Goal: Find specific page/section: Find specific page/section

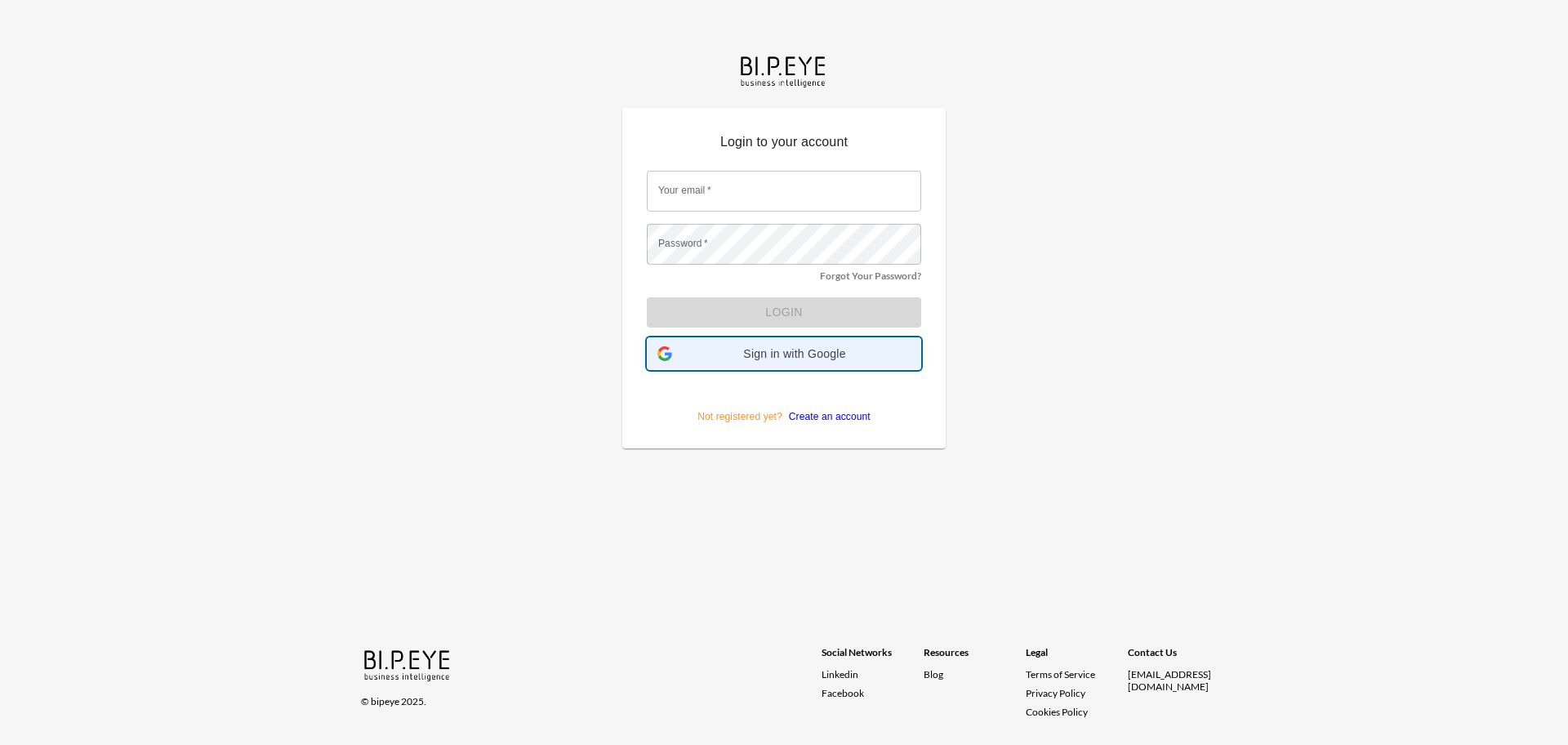
click at [719, 354] on span "Sign in with Google" at bounding box center [794, 353] width 232 height 13
click at [702, 350] on span "Sign in with Google" at bounding box center [794, 353] width 232 height 13
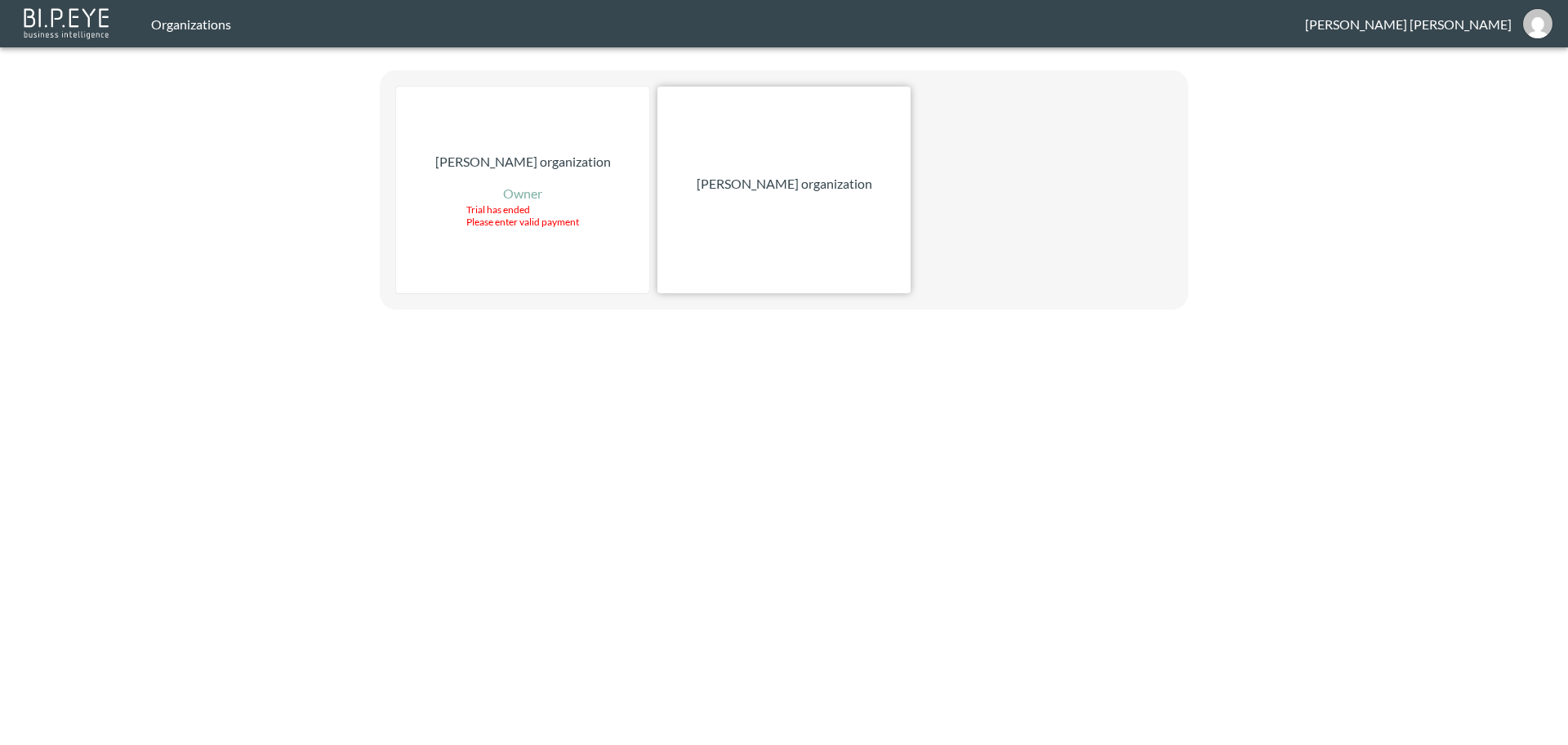
click at [759, 201] on div "[PERSON_NAME] organization" at bounding box center [784, 189] width 253 height 207
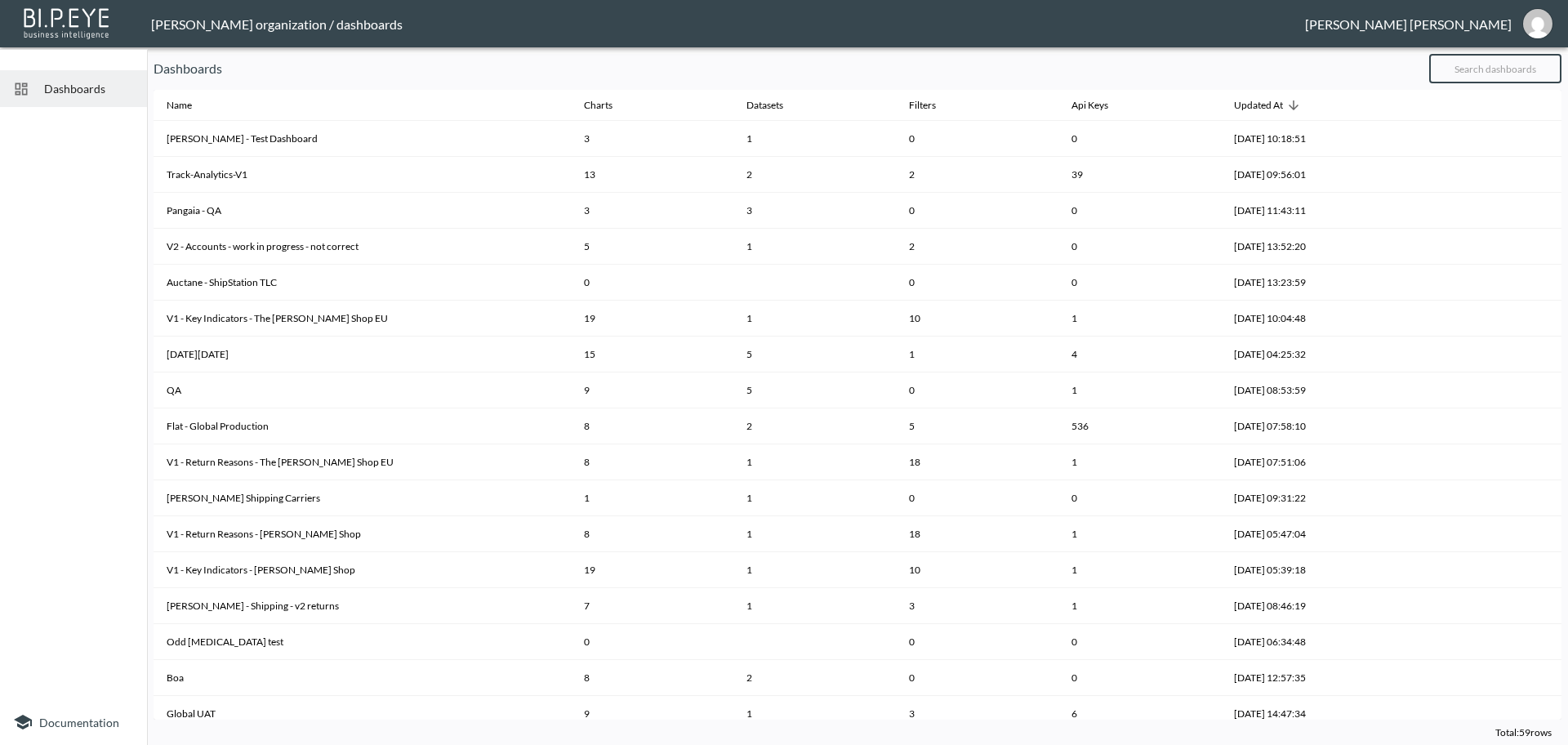
click at [1467, 65] on input "text" at bounding box center [1496, 68] width 133 height 40
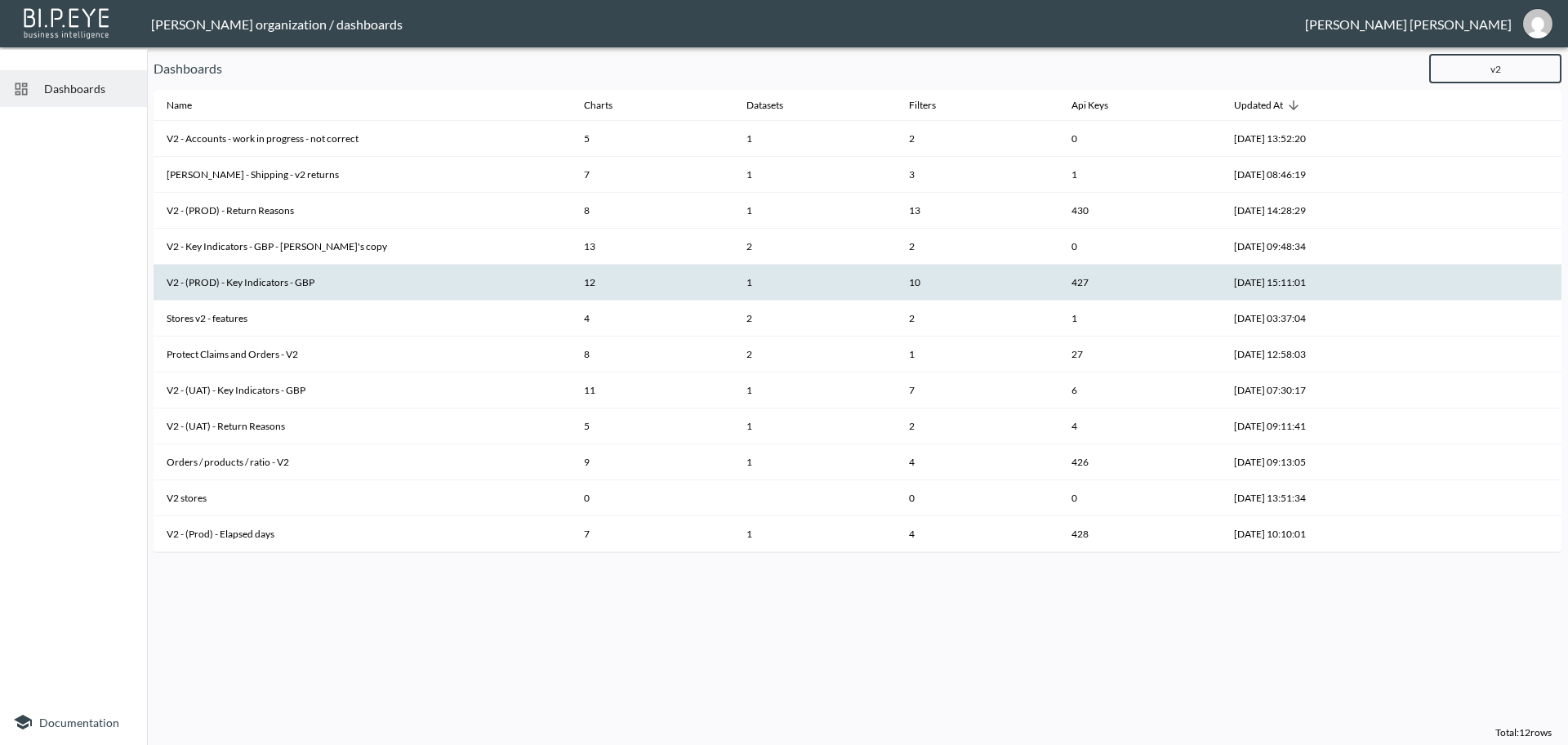
type input "v2"
click at [367, 279] on th "V2 - (PROD) - Key Indicators - GBP" at bounding box center [362, 282] width 417 height 36
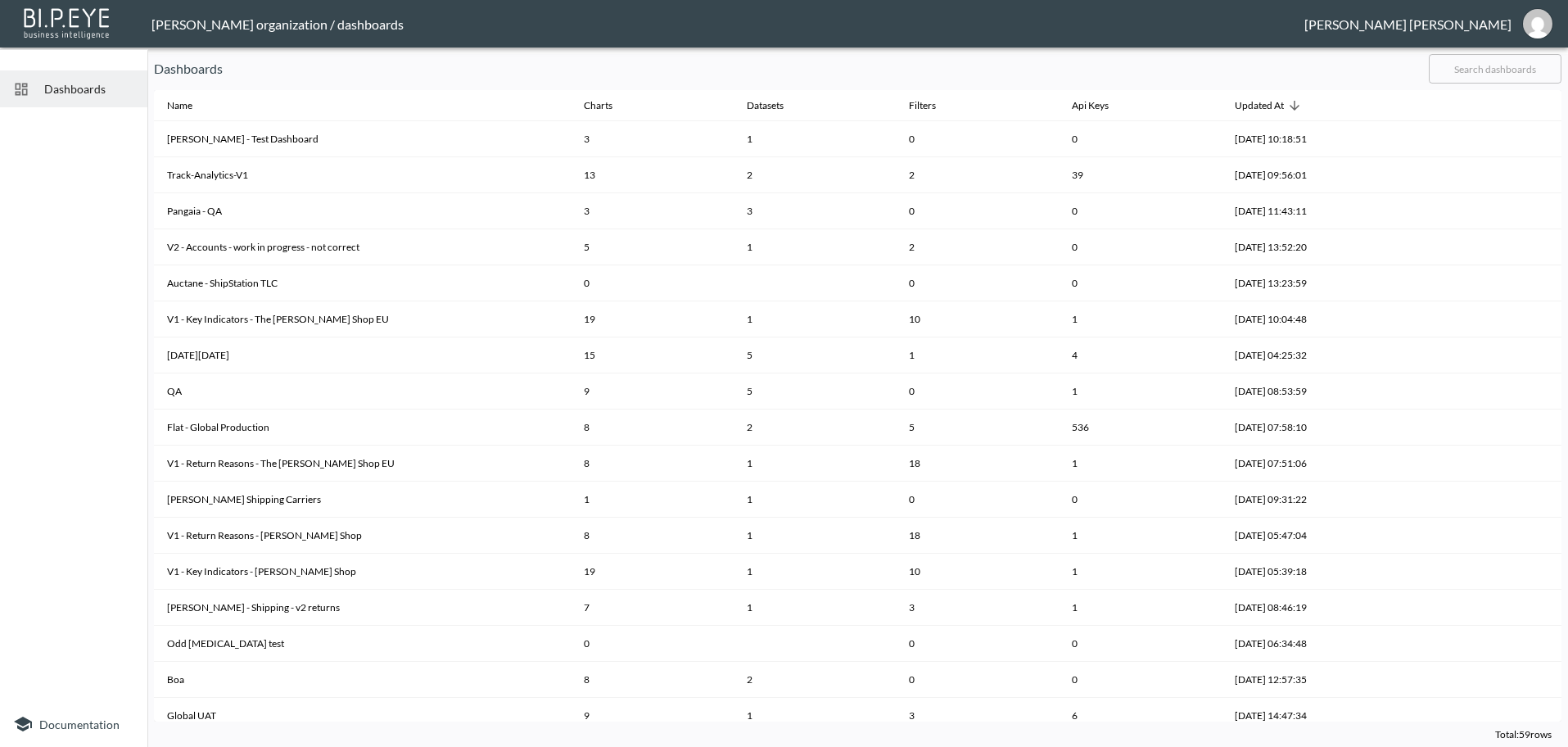
click at [1474, 79] on input "text" at bounding box center [1495, 68] width 133 height 41
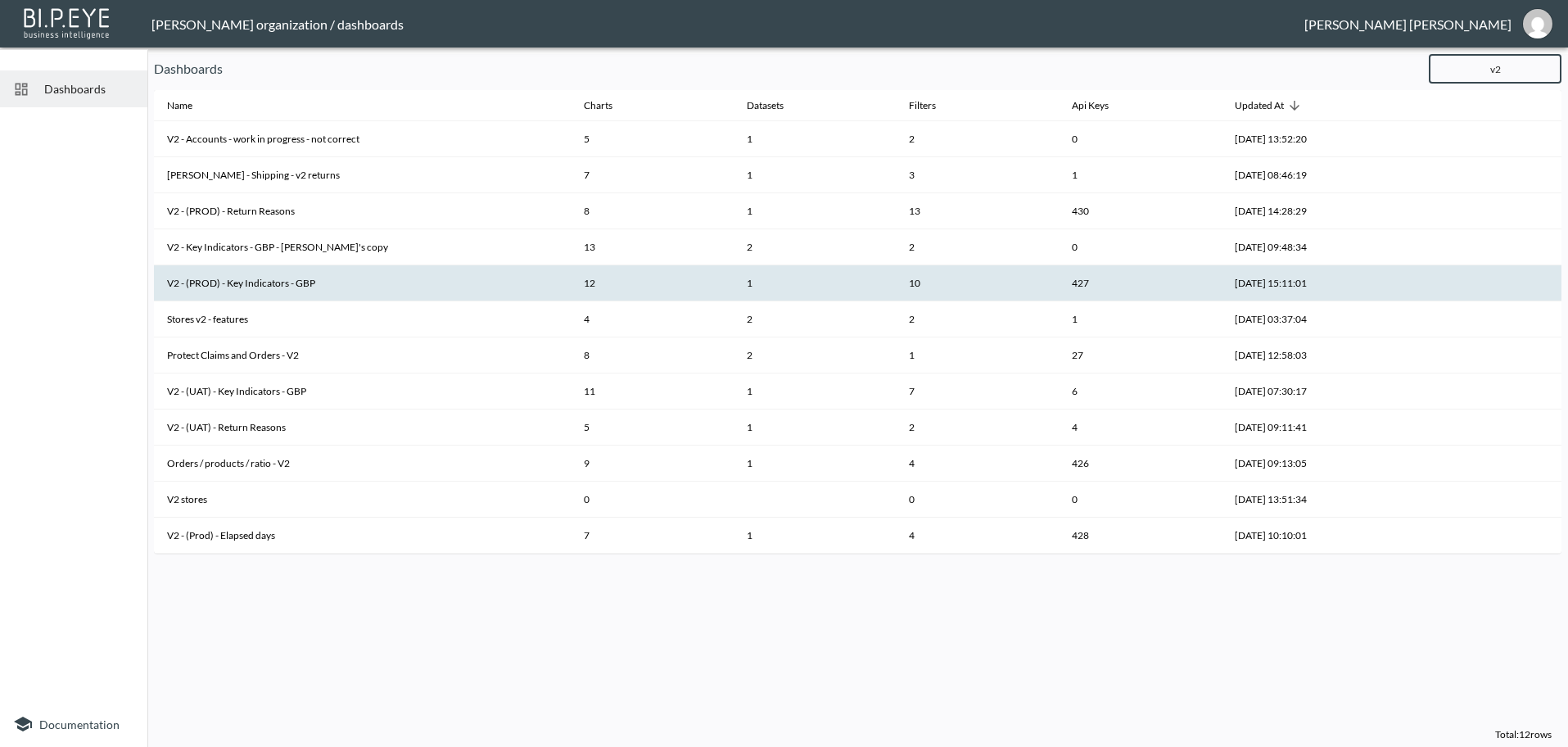
type input "v2"
click at [324, 280] on th "V2 - (PROD) - Key Indicators - GBP" at bounding box center [362, 283] width 417 height 36
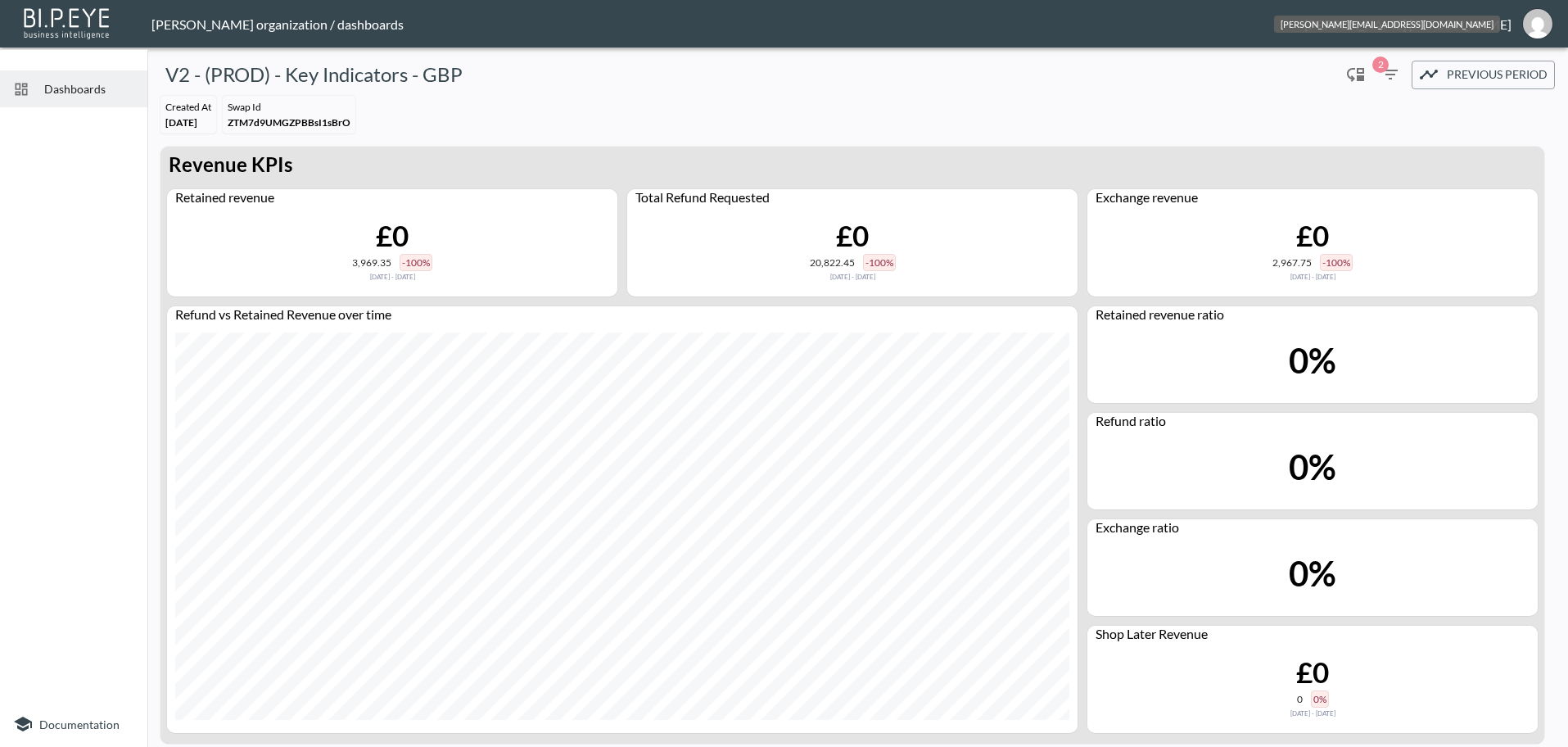
click at [1498, 28] on div "[PERSON_NAME][EMAIL_ADDRESS][DOMAIN_NAME]" at bounding box center [1387, 24] width 226 height 17
click at [1552, 28] on button "ana@swap-commerce.com" at bounding box center [1537, 24] width 53 height 40
click at [1489, 66] on li "Switch Organization" at bounding box center [1495, 65] width 141 height 29
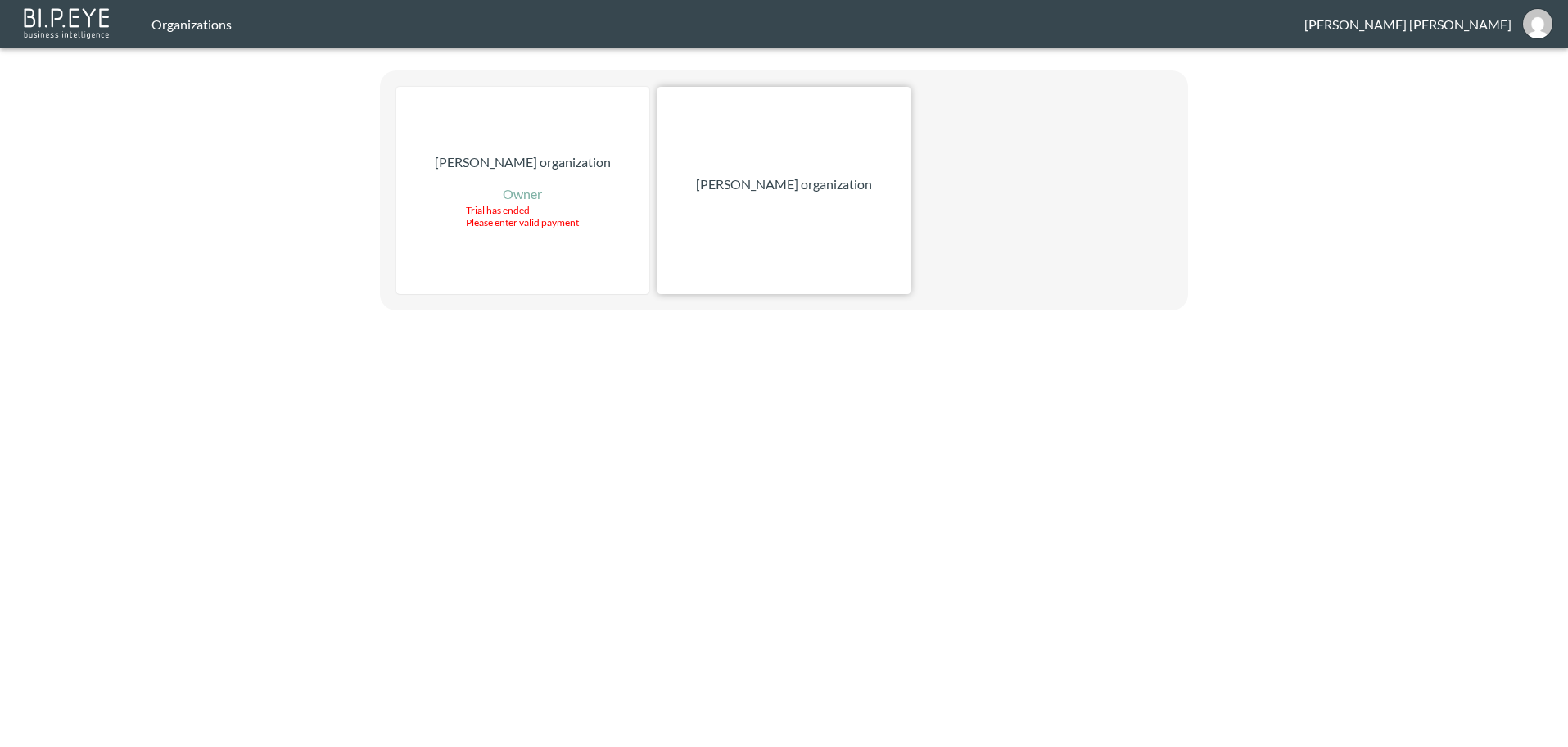
click at [742, 180] on p "[PERSON_NAME] organization" at bounding box center [784, 184] width 176 height 20
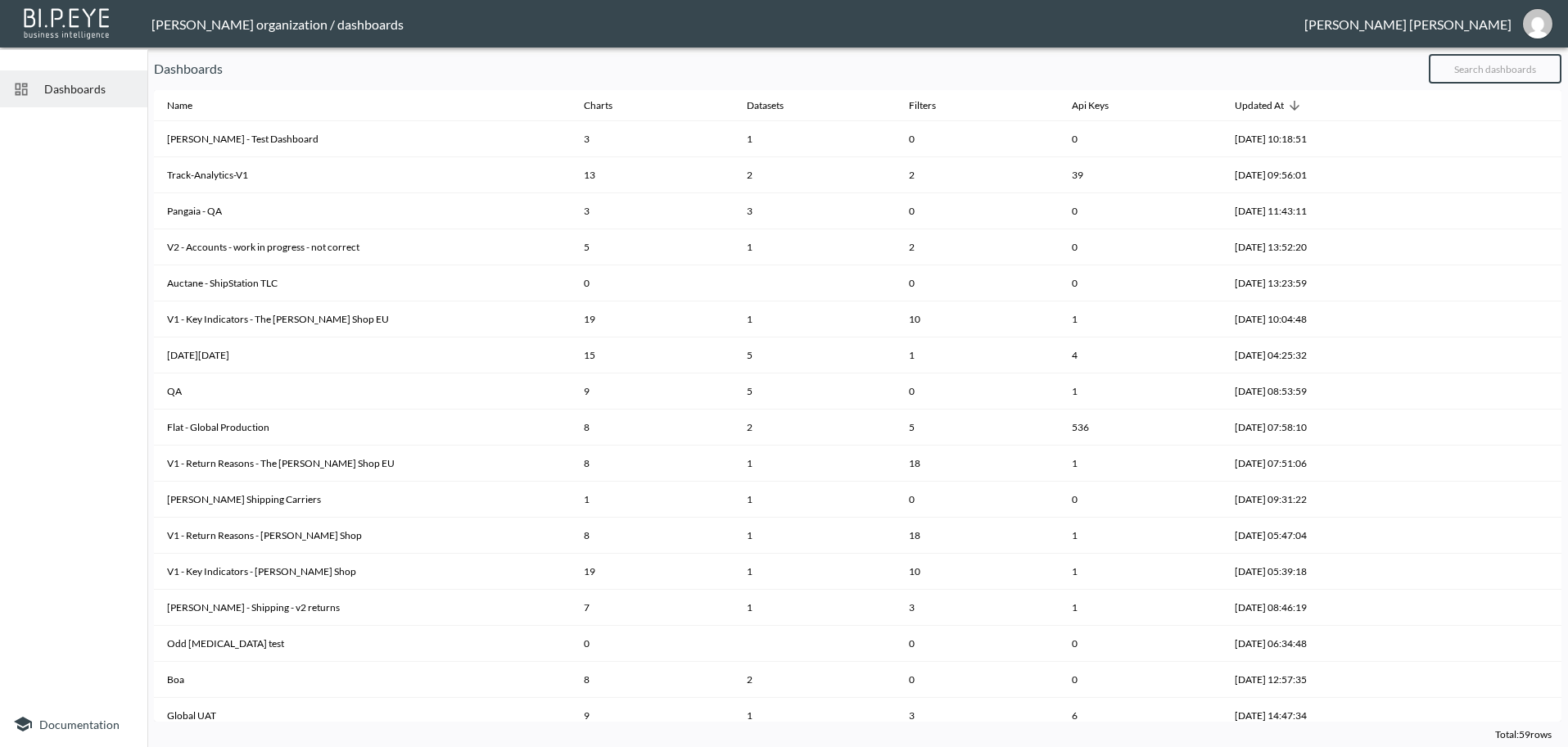
click at [1463, 71] on input "text" at bounding box center [1495, 68] width 133 height 41
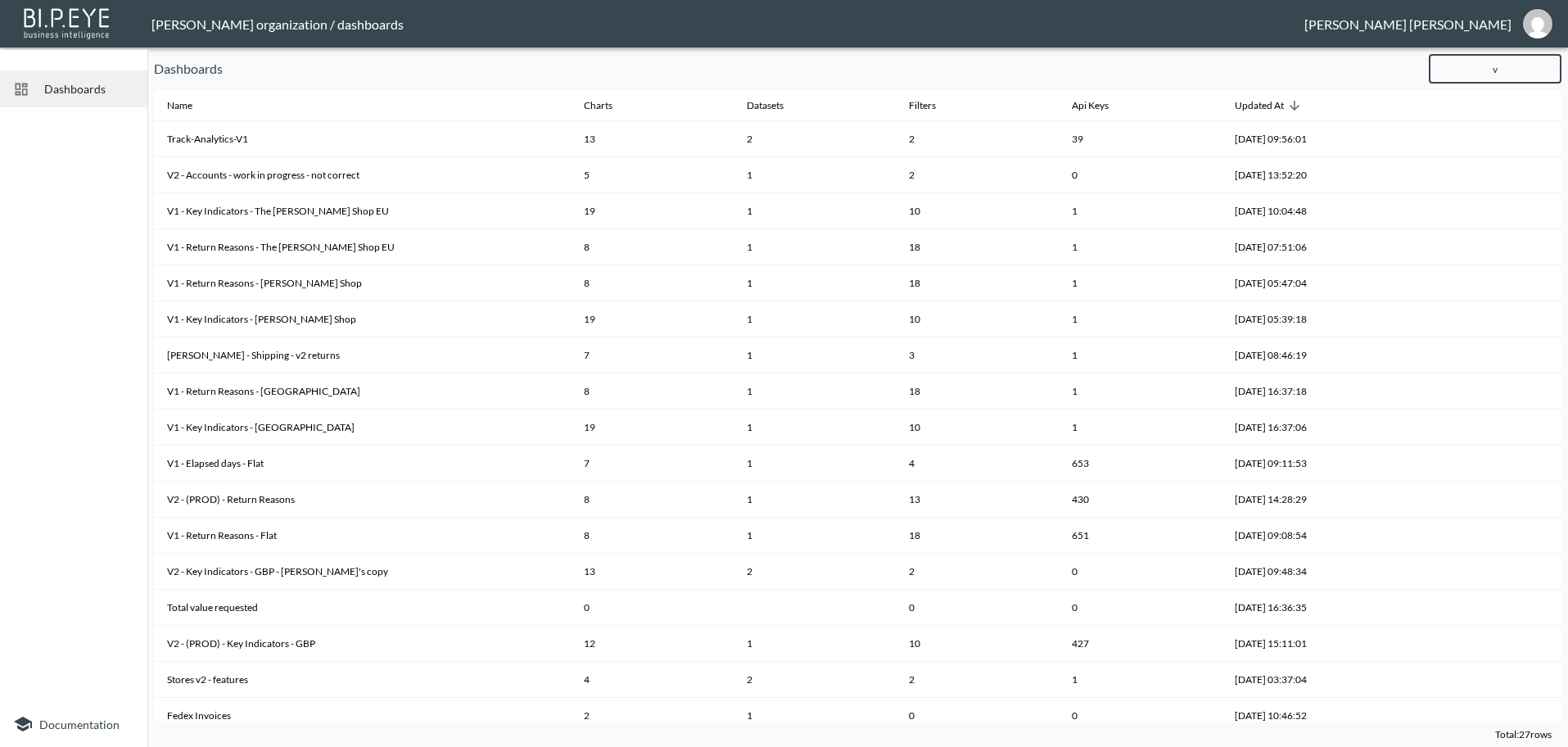
type input "v2"
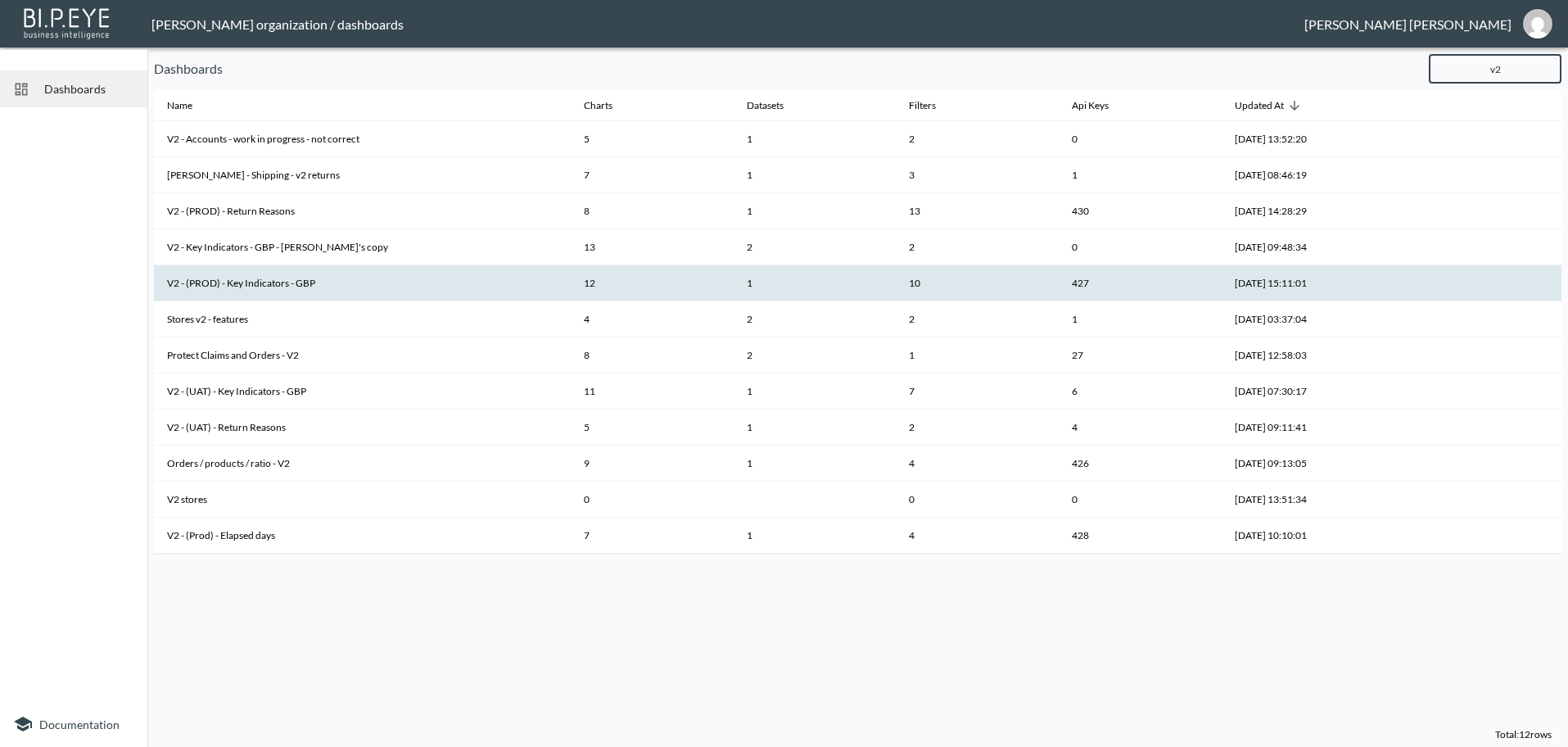
click at [378, 277] on th "V2 - (PROD) - Key Indicators - GBP" at bounding box center [362, 283] width 417 height 36
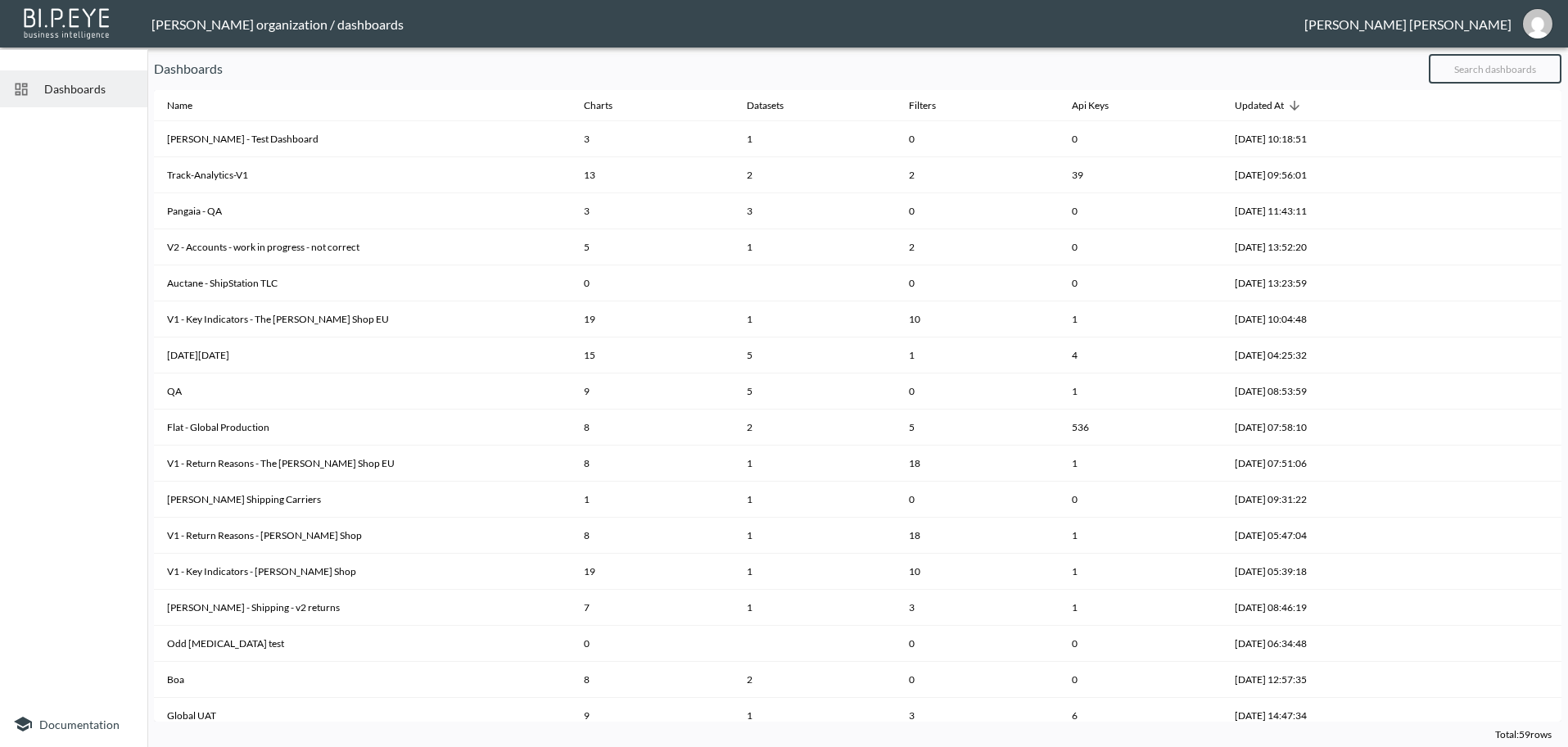
click at [1521, 66] on input "text" at bounding box center [1495, 68] width 133 height 41
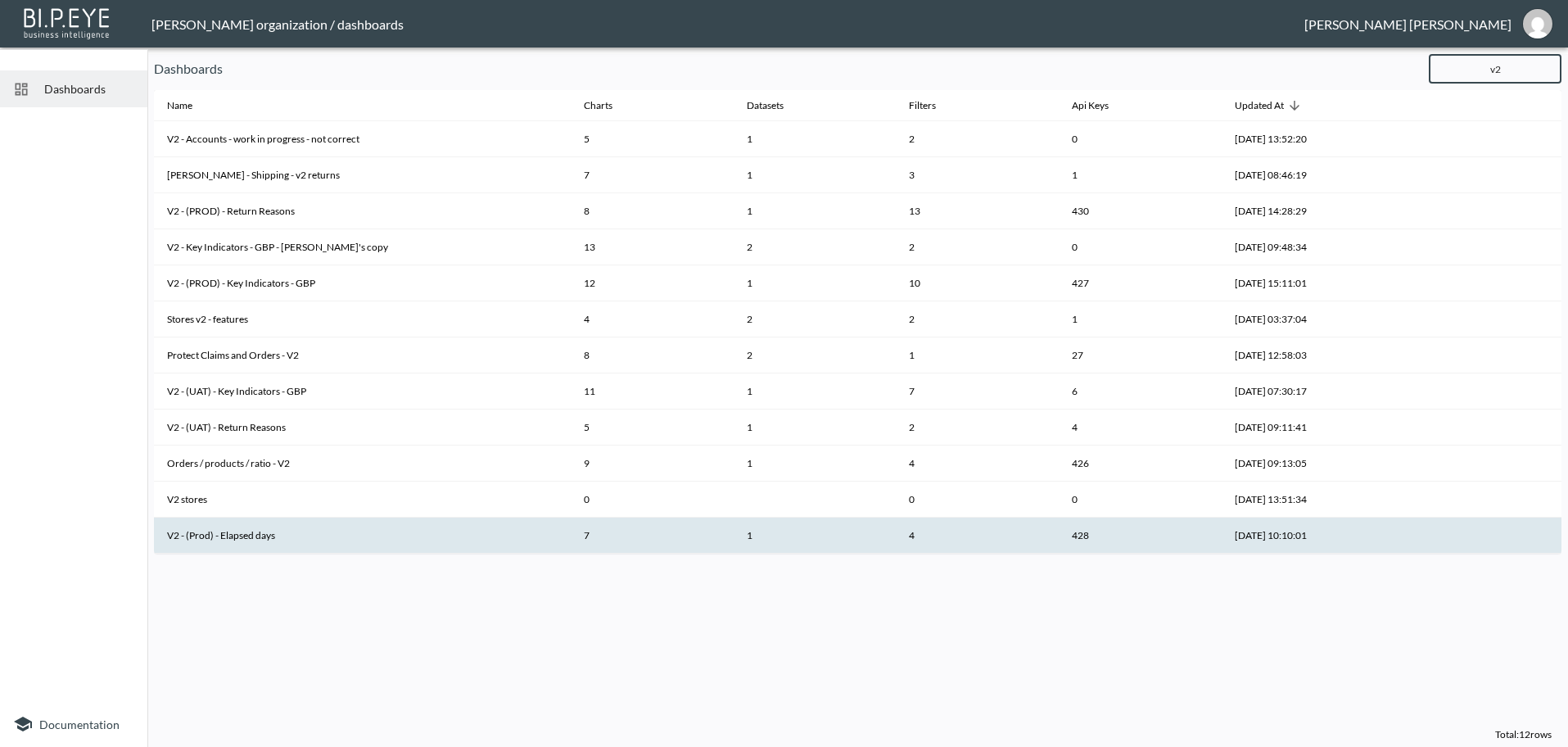
type input "v2"
click at [288, 531] on th "V2 - (Prod) - Elapsed days" at bounding box center [362, 535] width 417 height 36
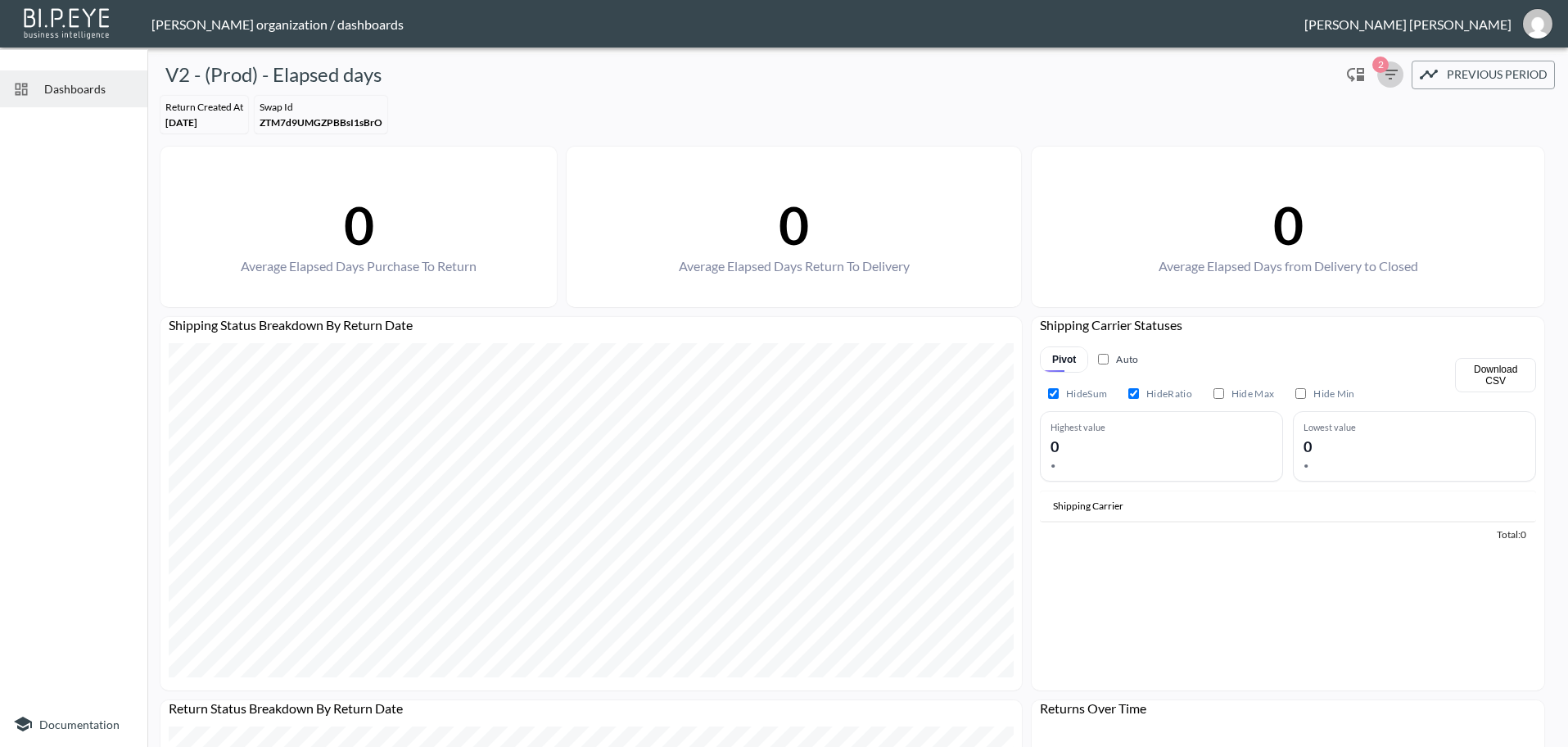
click at [1387, 78] on icon "button" at bounding box center [1389, 74] width 15 height 9
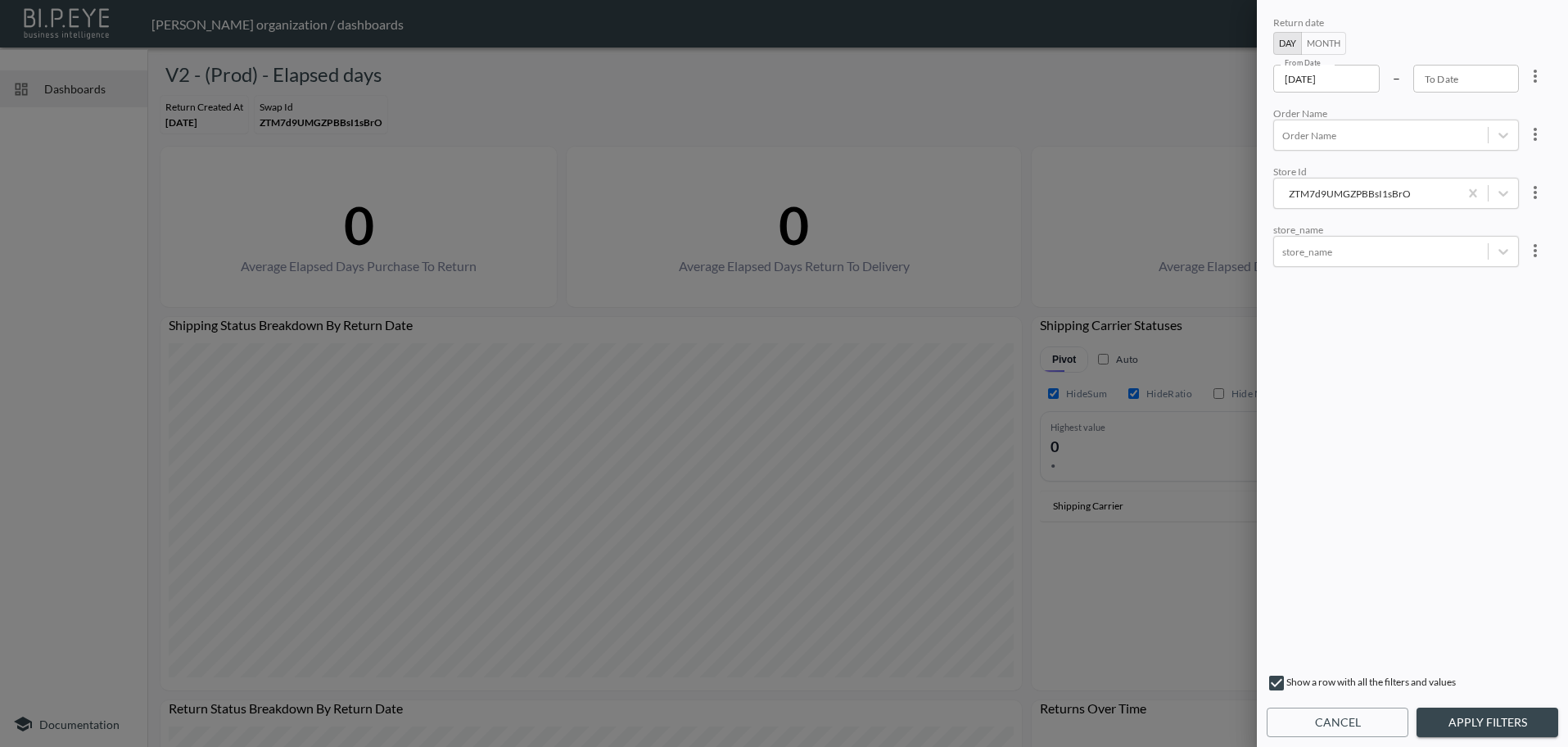
click at [1084, 82] on div at bounding box center [784, 373] width 1568 height 747
click at [1330, 733] on button "Cancel" at bounding box center [1337, 722] width 142 height 30
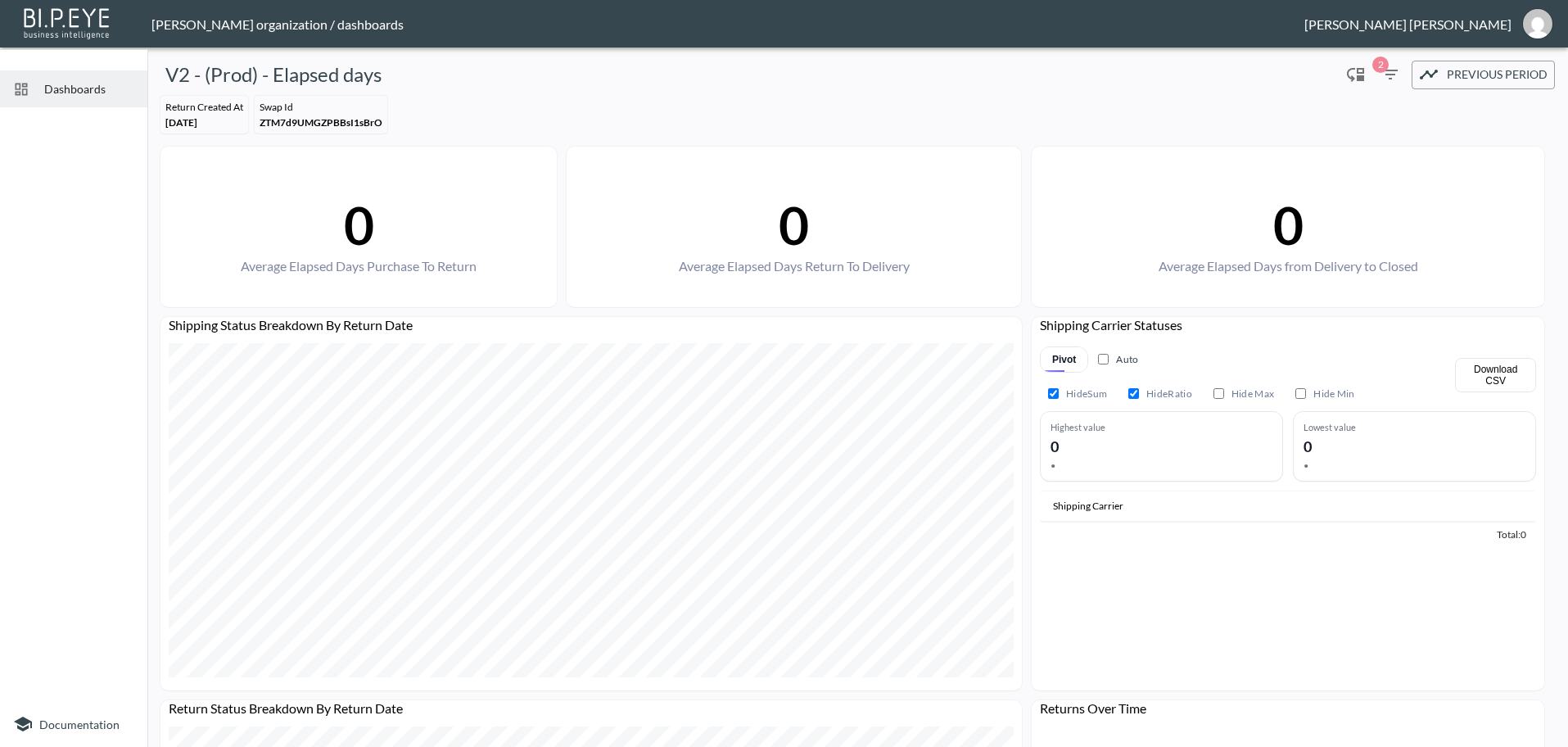
drag, startPoint x: 50, startPoint y: 90, endPoint x: 44, endPoint y: 101, distance: 12.5
click at [50, 91] on span "Dashboards" at bounding box center [89, 89] width 90 height 17
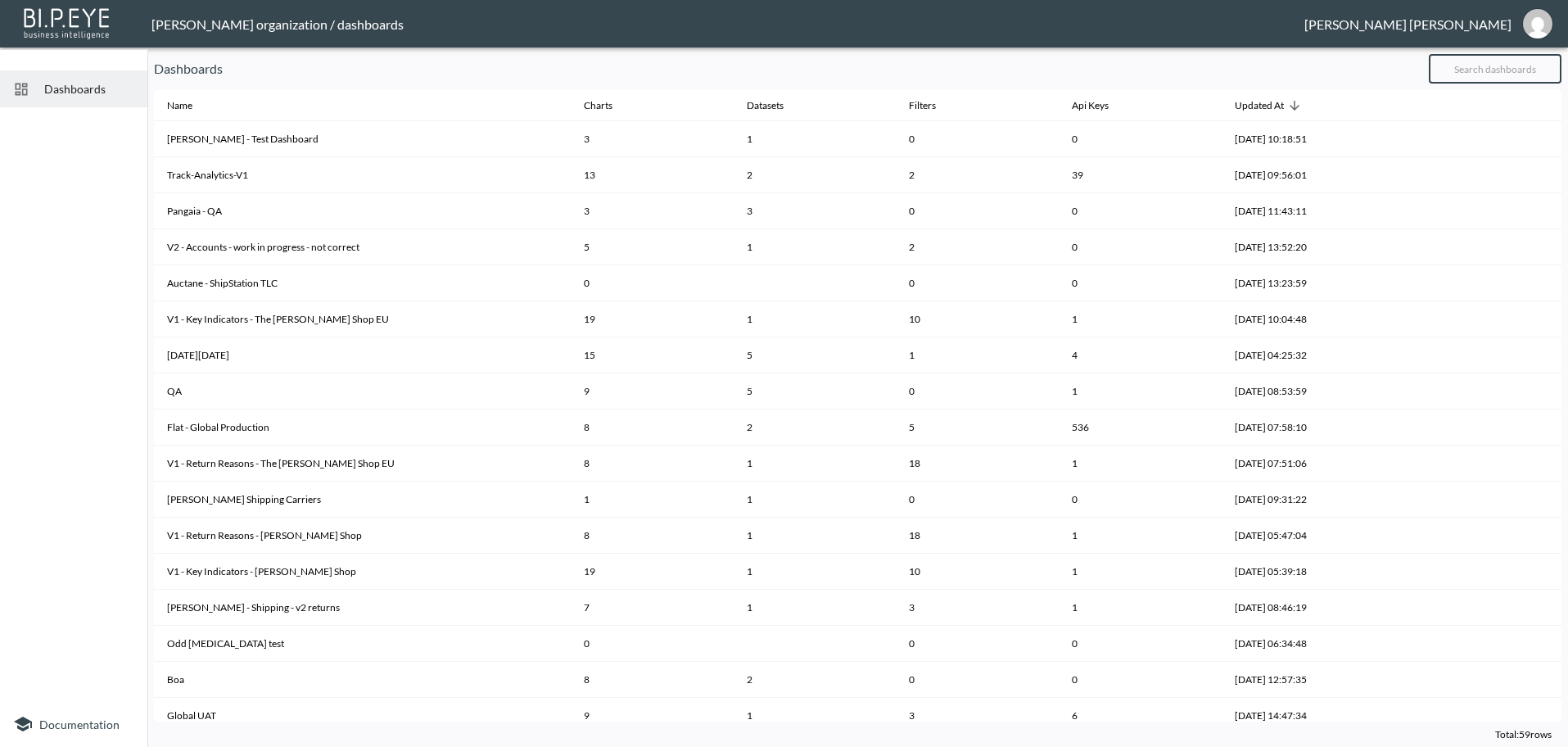
click at [1499, 79] on input "text" at bounding box center [1495, 68] width 133 height 41
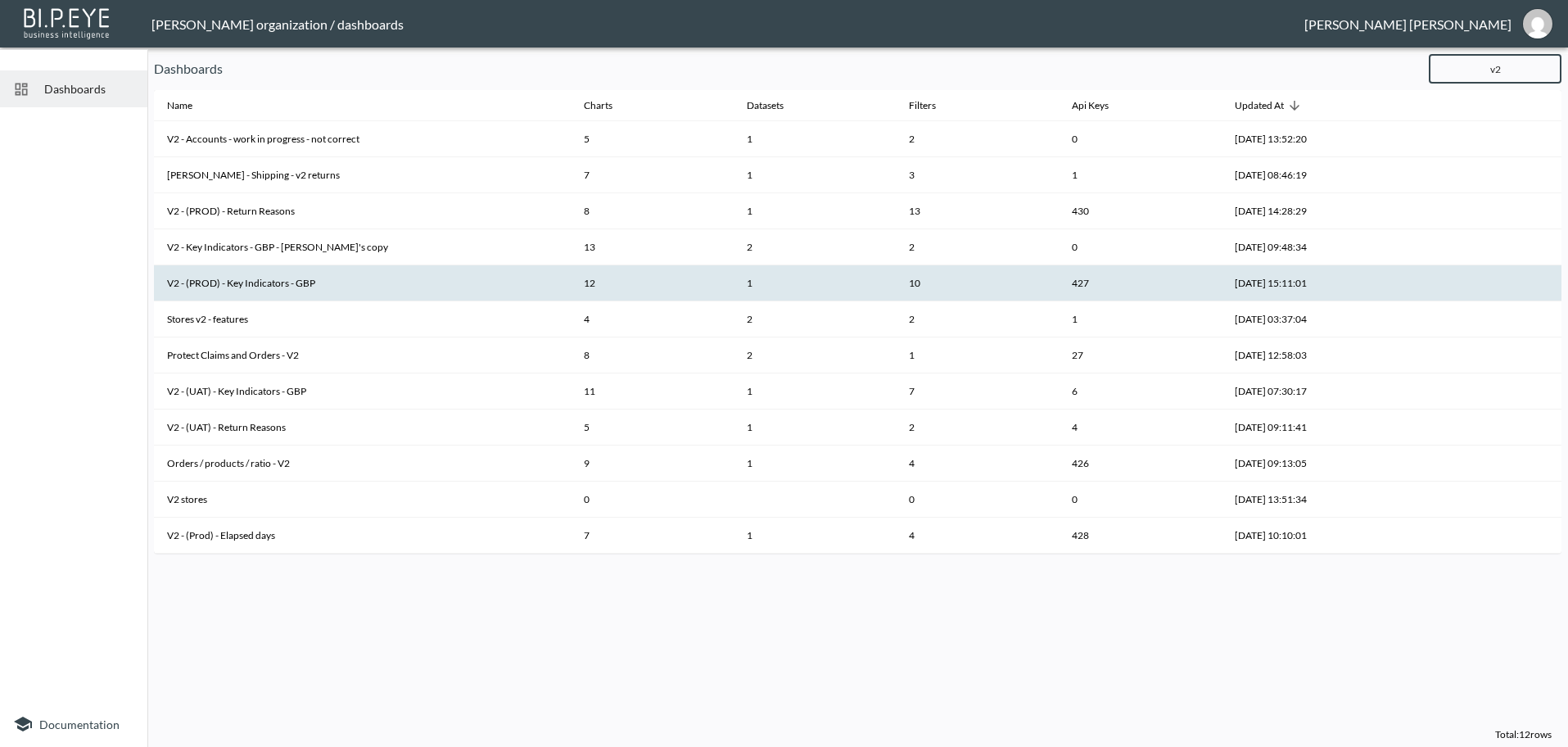
type input "v2"
click at [347, 276] on th "V2 - (PROD) - Key Indicators - GBP" at bounding box center [362, 283] width 417 height 36
